Goal: Find specific page/section: Find specific page/section

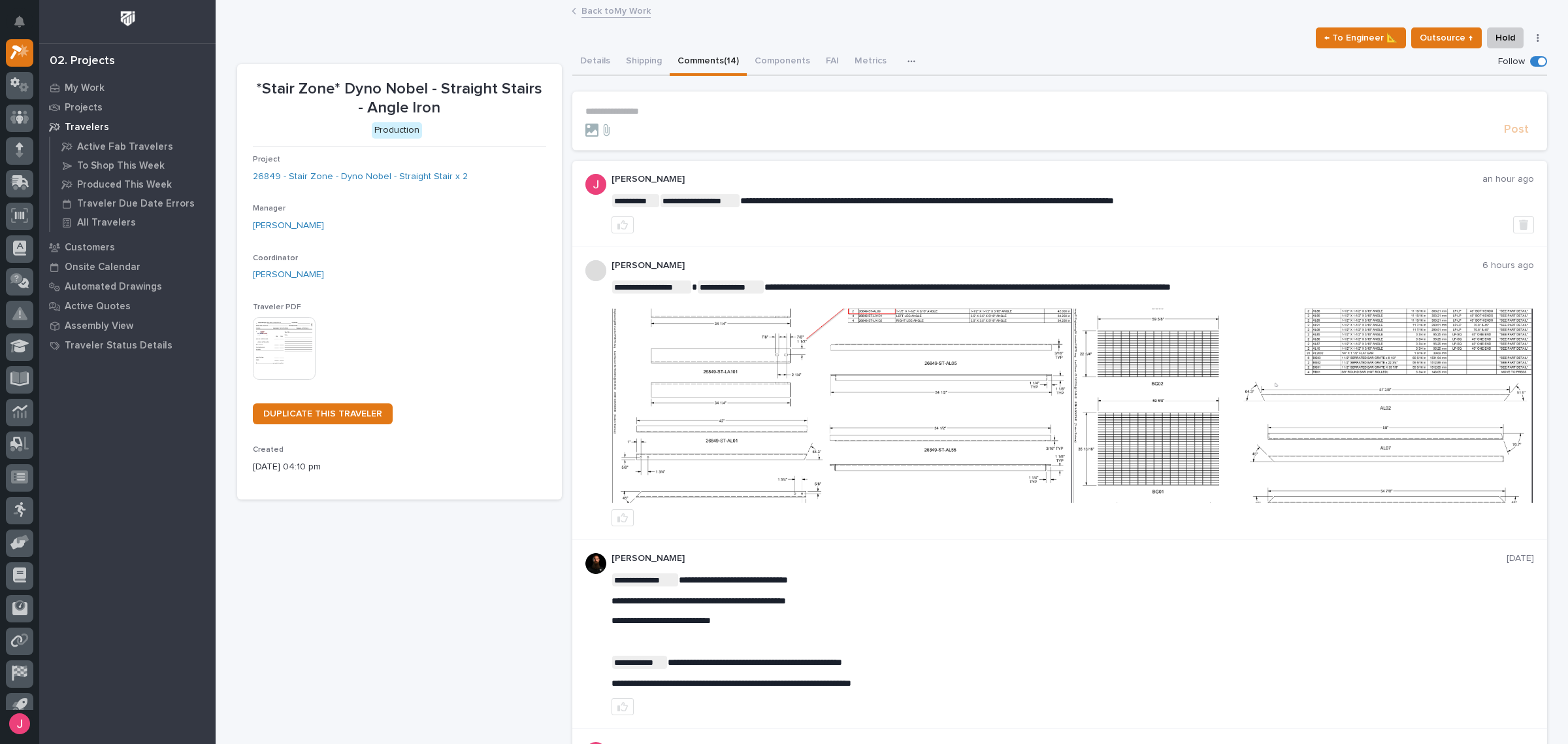
click at [616, 13] on link "Back to My Work" at bounding box center [616, 10] width 69 height 15
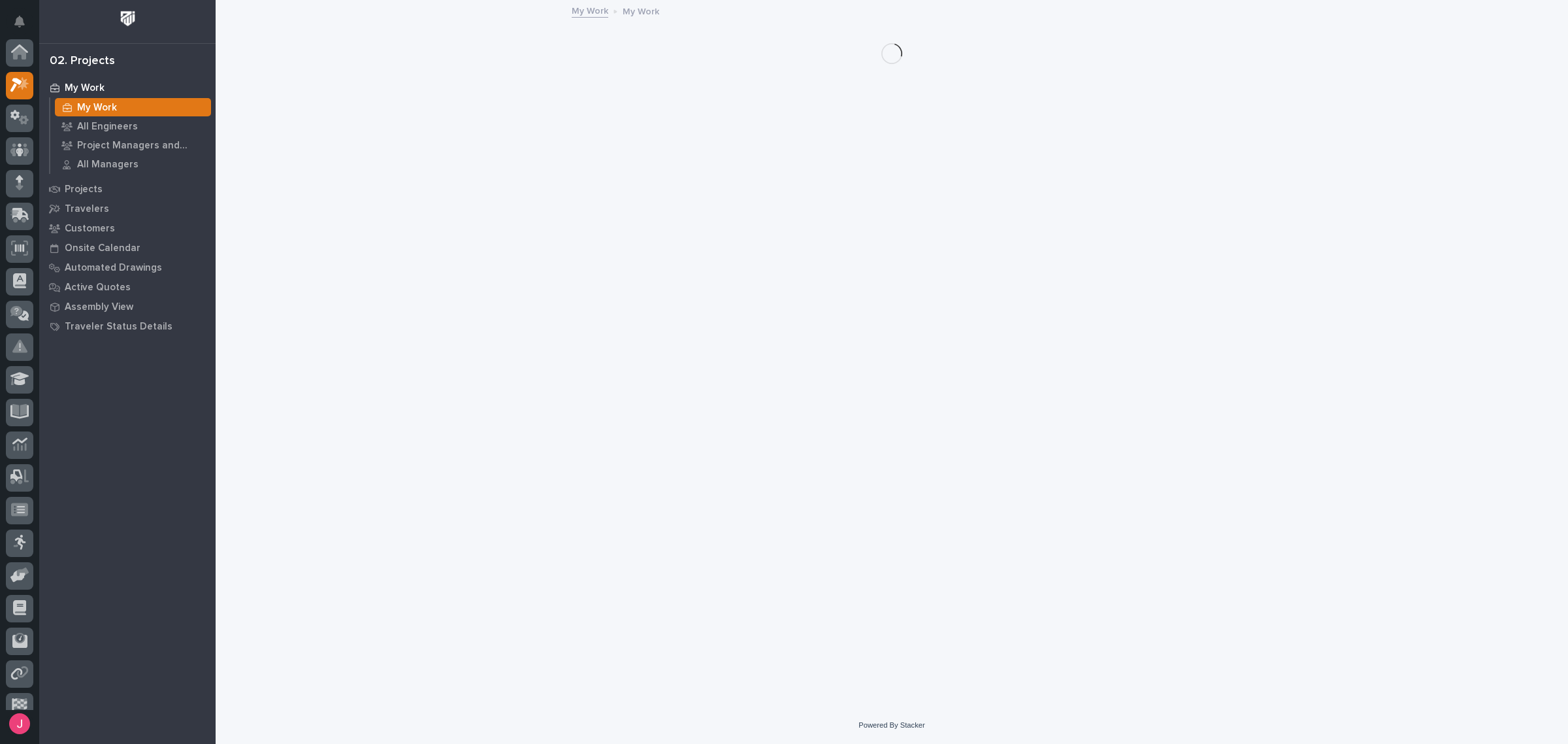
scroll to position [35, 0]
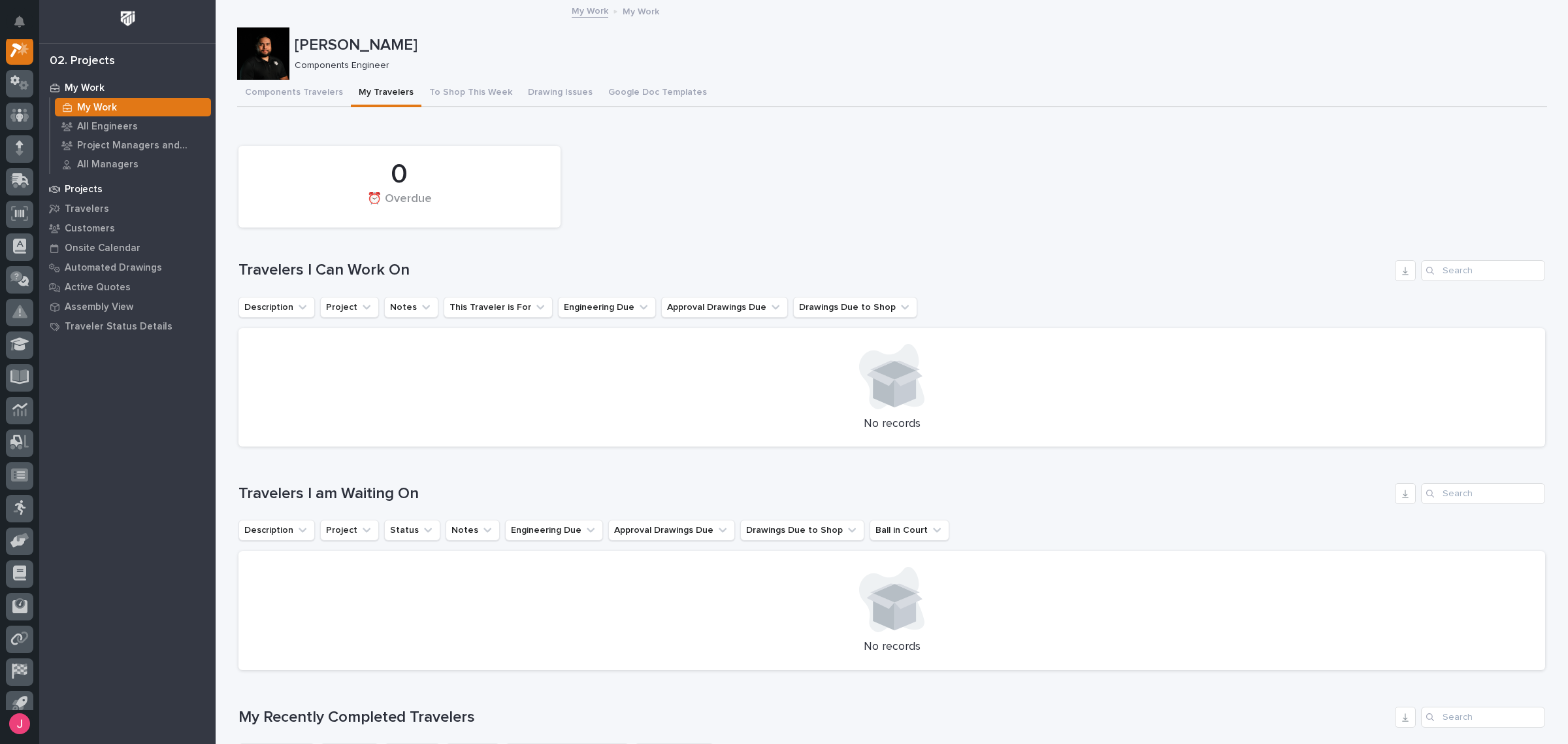
click at [90, 185] on p "Projects" at bounding box center [84, 190] width 38 height 12
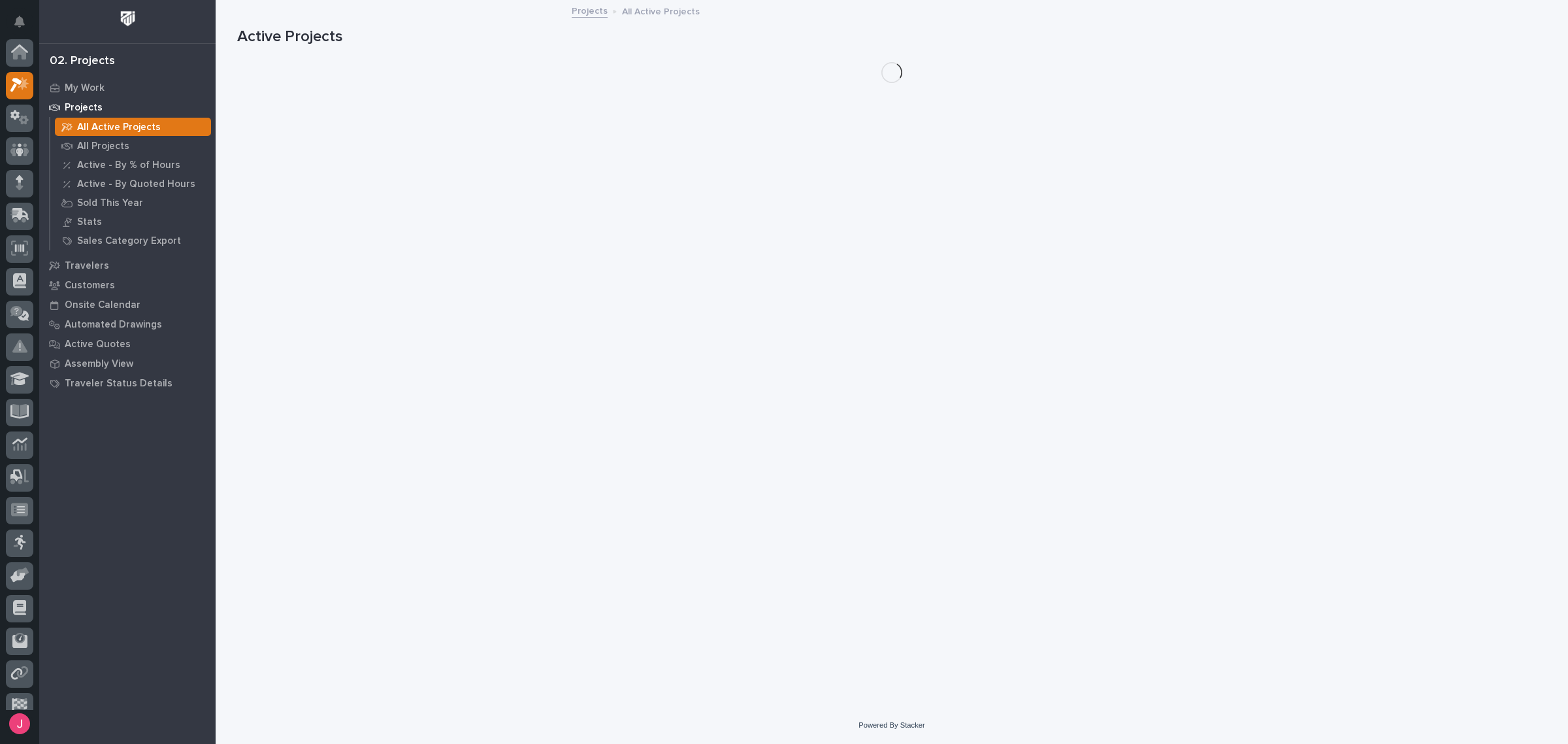
scroll to position [32, 0]
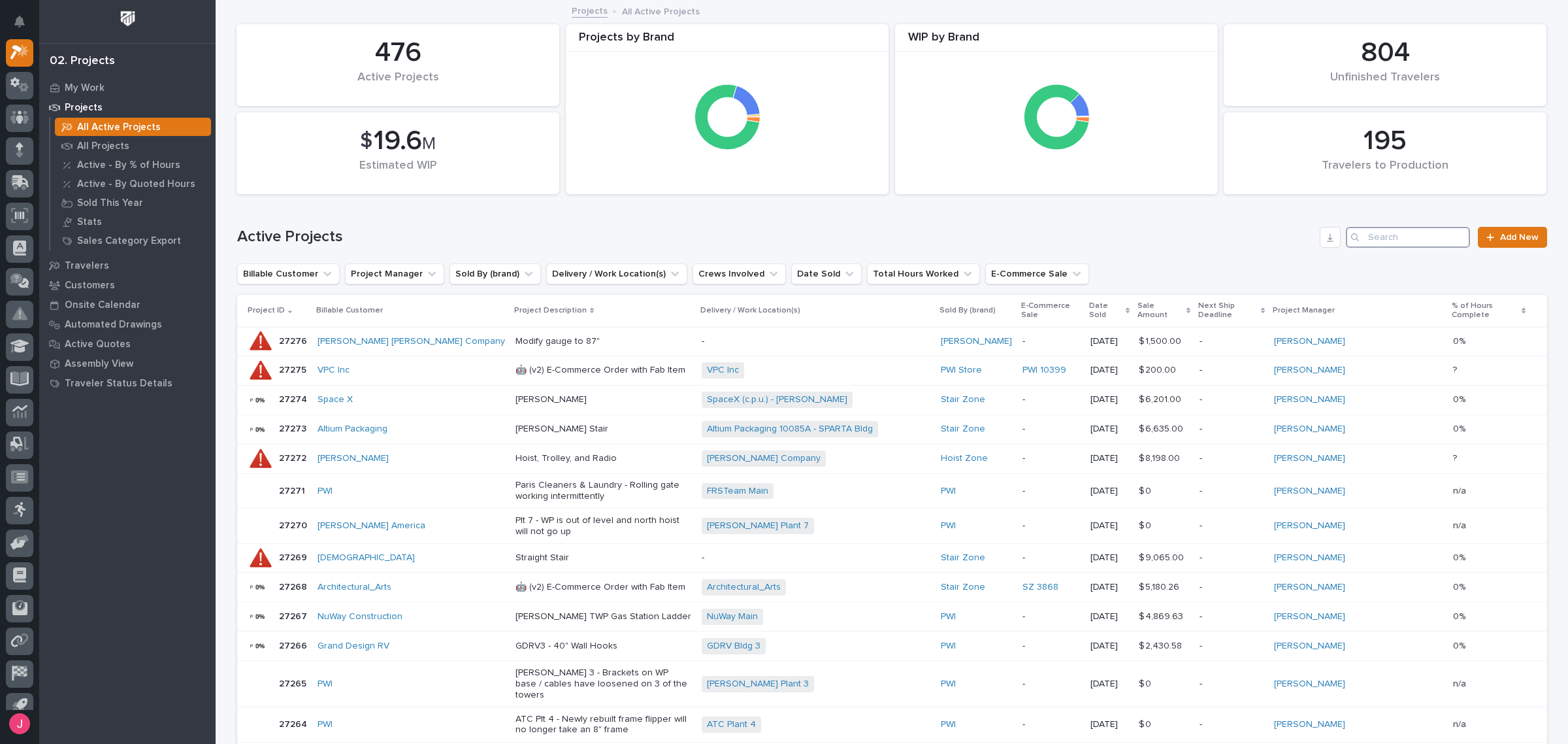
click at [1423, 233] on input "Search" at bounding box center [1408, 237] width 124 height 21
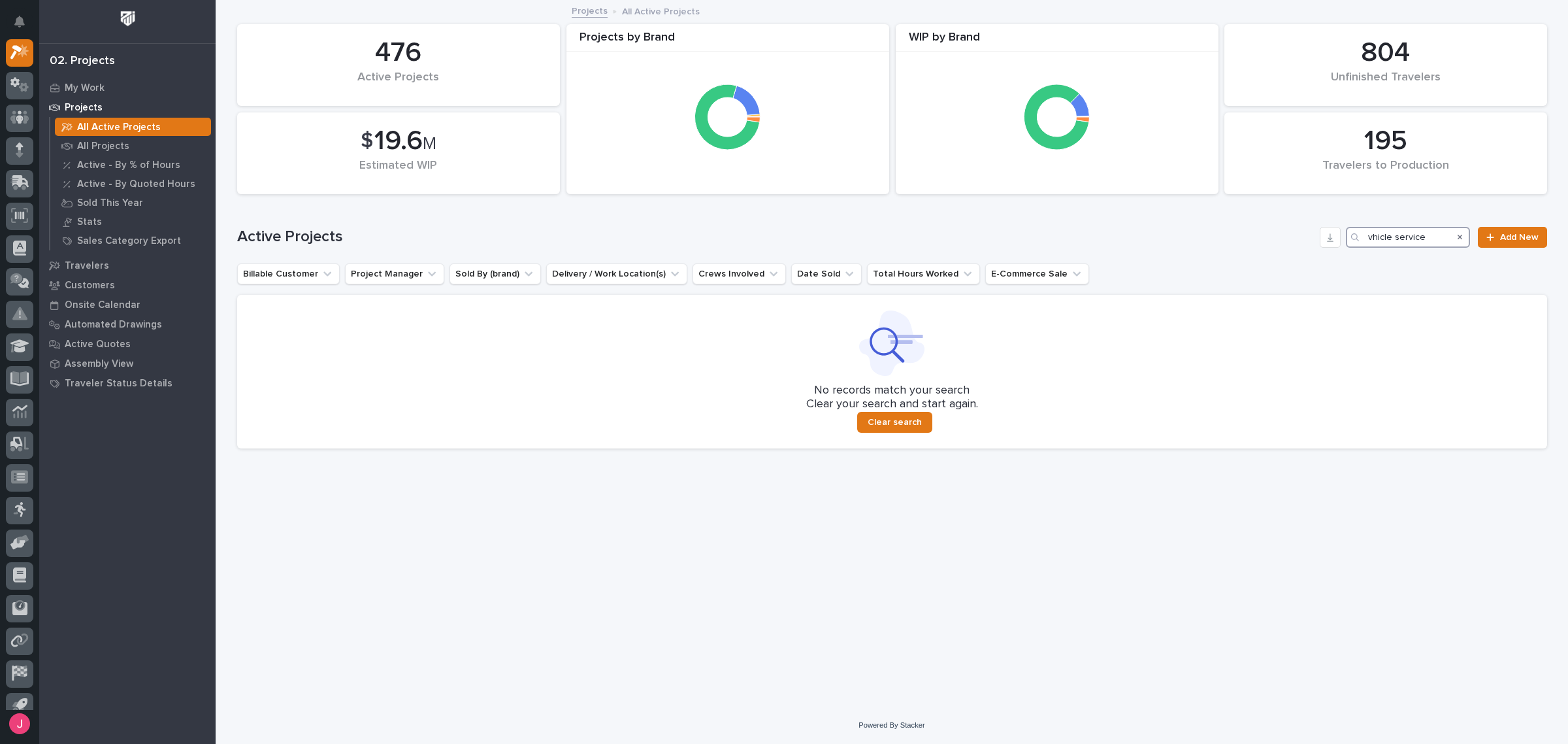
click at [1372, 234] on input "vhicle service" at bounding box center [1408, 237] width 124 height 21
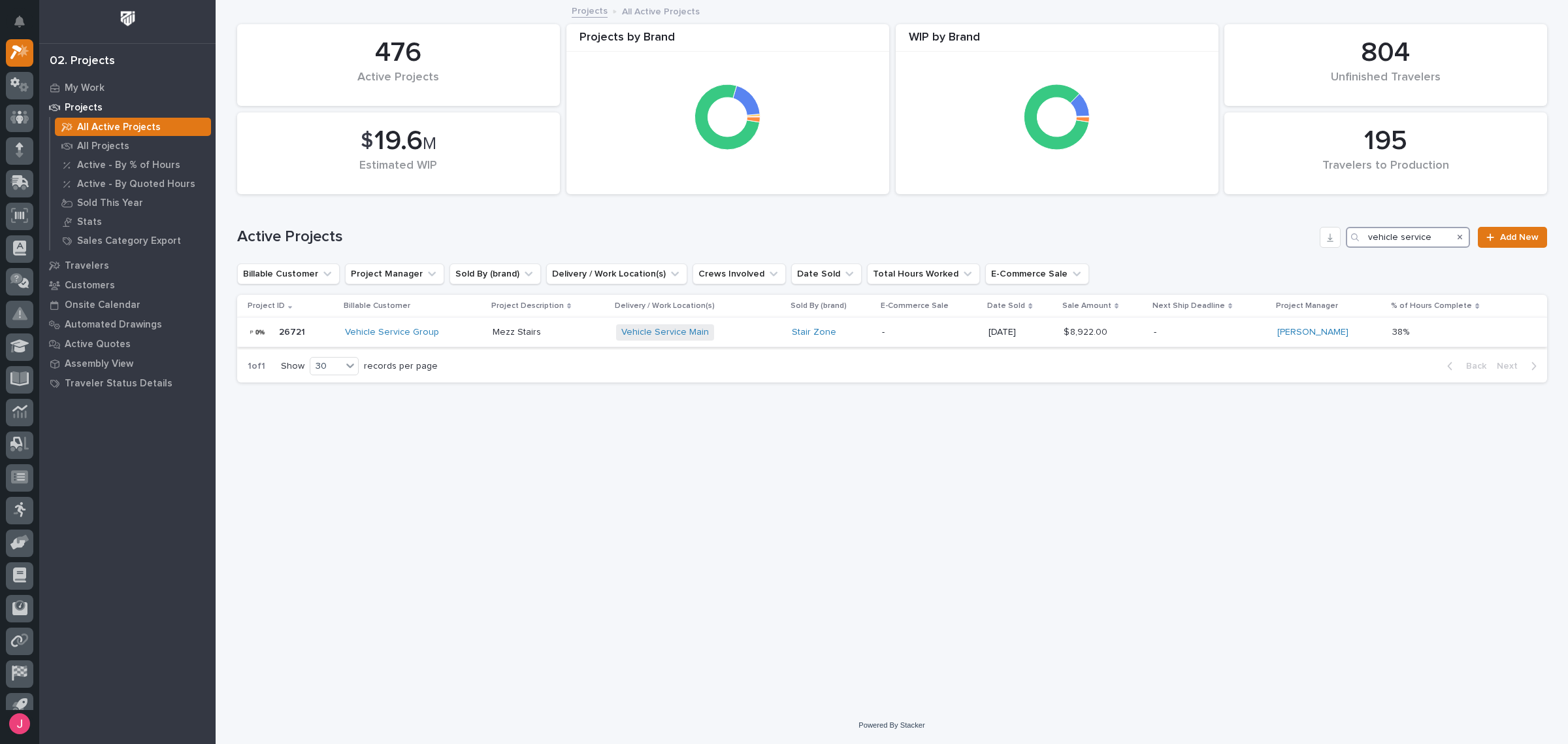
type input "vehicle service"
click at [457, 330] on div "Vehicle Service Group" at bounding box center [414, 332] width 137 height 11
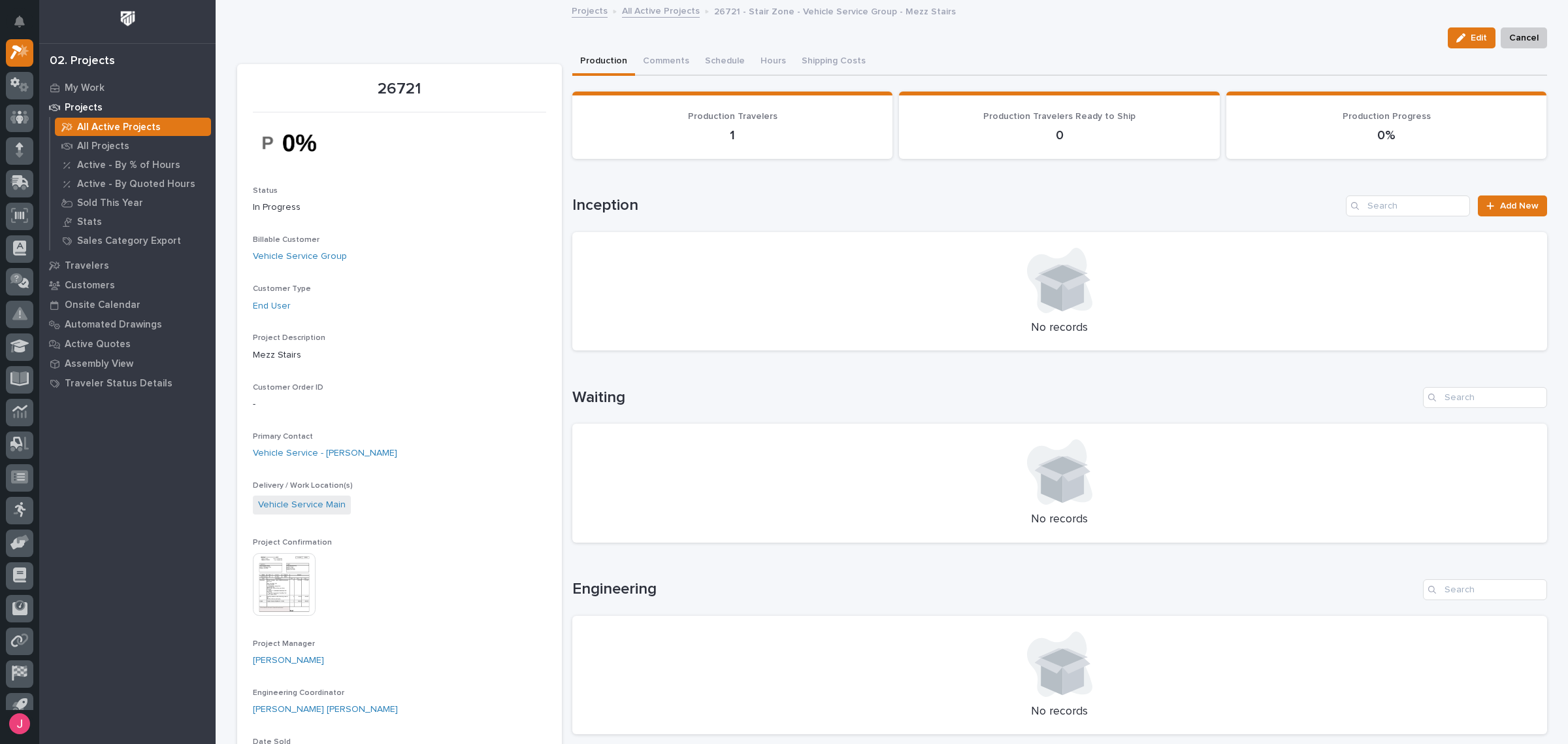
scroll to position [409, 0]
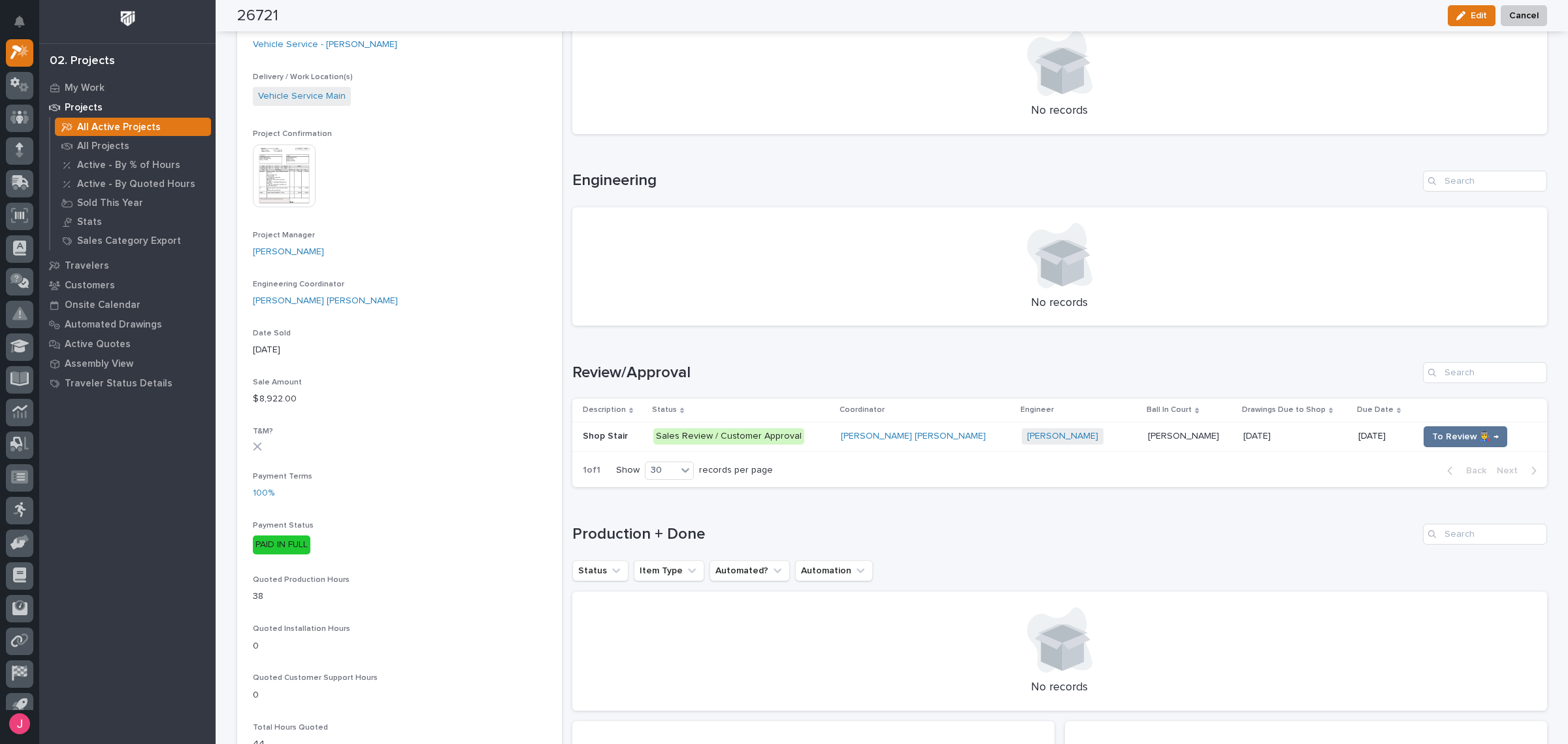
click at [824, 440] on p "Sales Review / Customer Approval" at bounding box center [741, 436] width 177 height 16
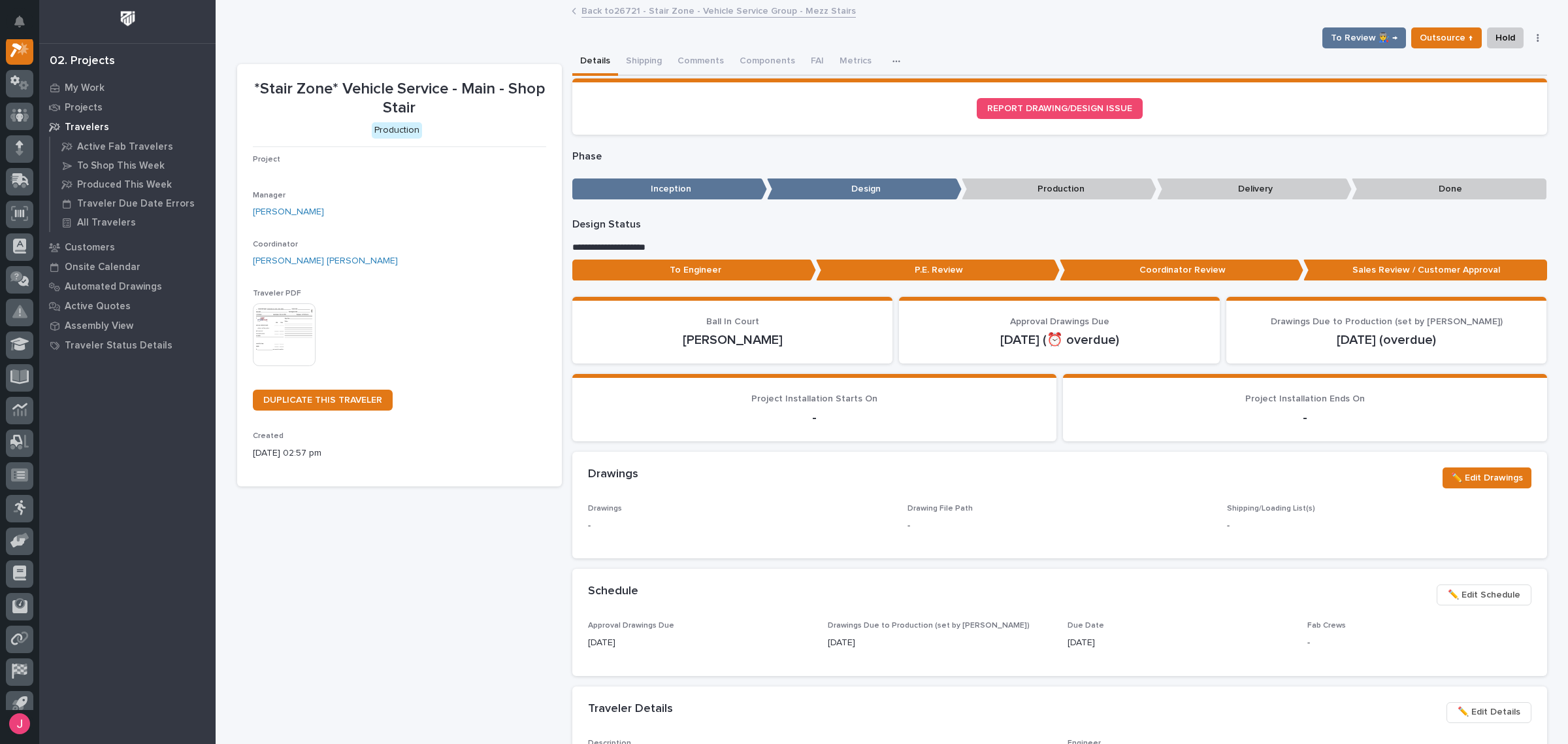
scroll to position [32, 0]
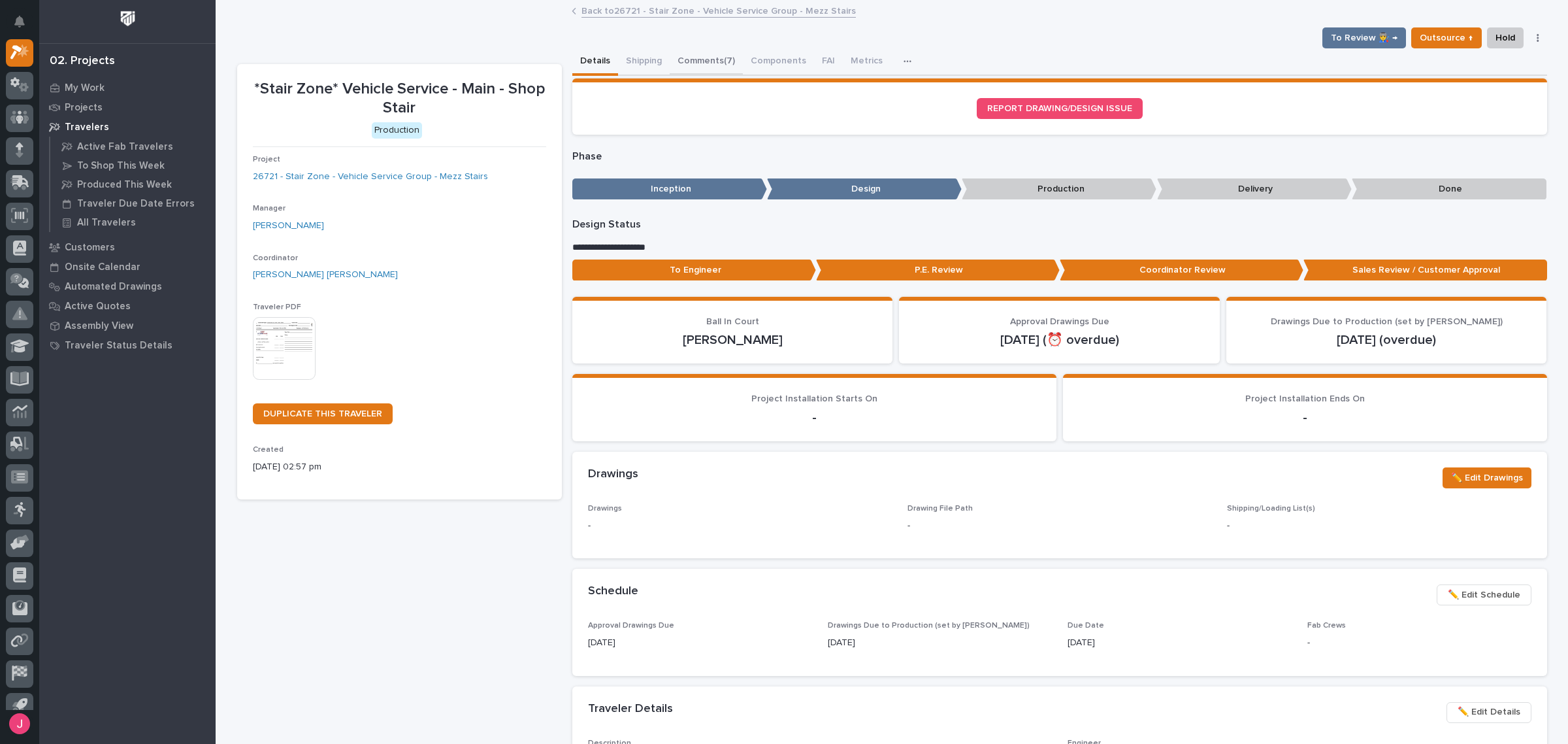
click at [698, 61] on button "Comments (7)" at bounding box center [706, 62] width 74 height 27
